Goal: Find specific page/section: Find specific page/section

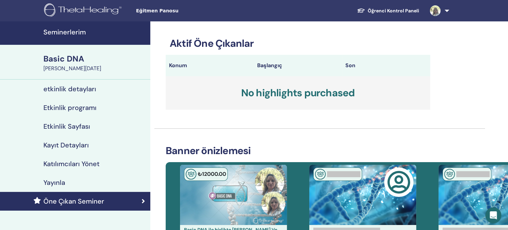
click at [400, 9] on link "Öğrenci Kontrol Paneli" at bounding box center [388, 11] width 73 height 12
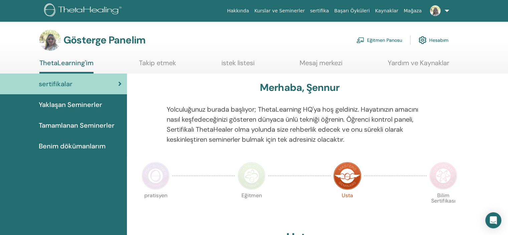
click at [388, 42] on font "Eğitmen Panosu" at bounding box center [384, 40] width 35 height 6
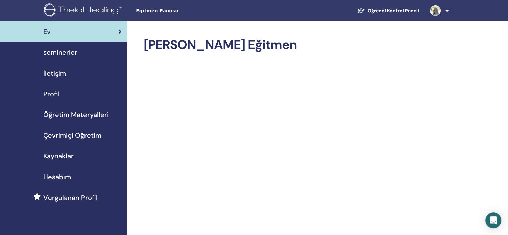
click at [63, 73] on span "İletişim" at bounding box center [54, 73] width 23 height 10
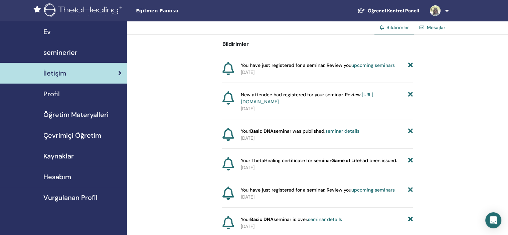
click at [67, 54] on span "seminerler" at bounding box center [60, 52] width 34 height 10
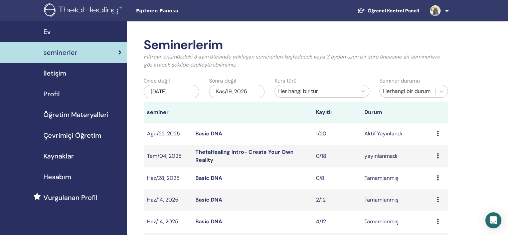
click at [438, 135] on icon at bounding box center [438, 133] width 2 height 5
click at [443, 160] on link "katılımcılar" at bounding box center [434, 160] width 27 height 7
